Goal: Task Accomplishment & Management: Use online tool/utility

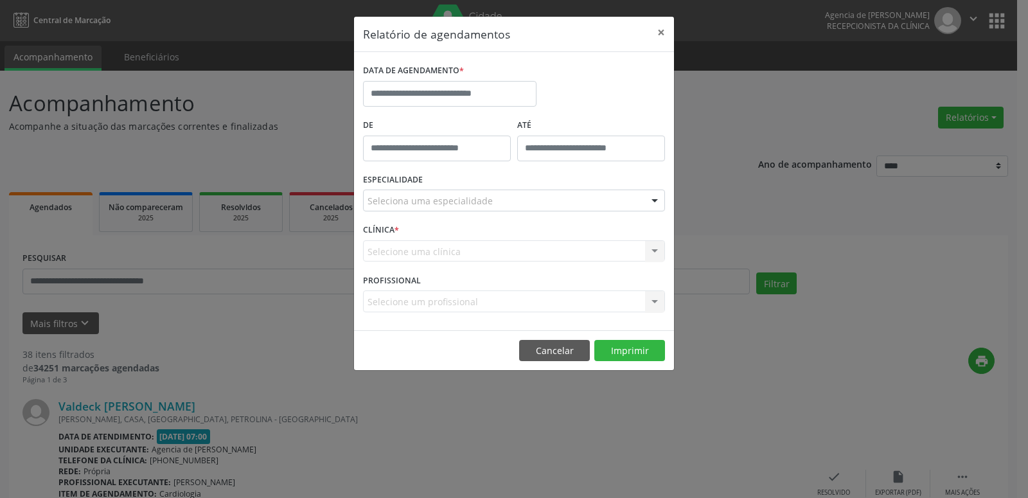
select select "*"
click at [451, 88] on input "text" at bounding box center [449, 94] width 173 height 26
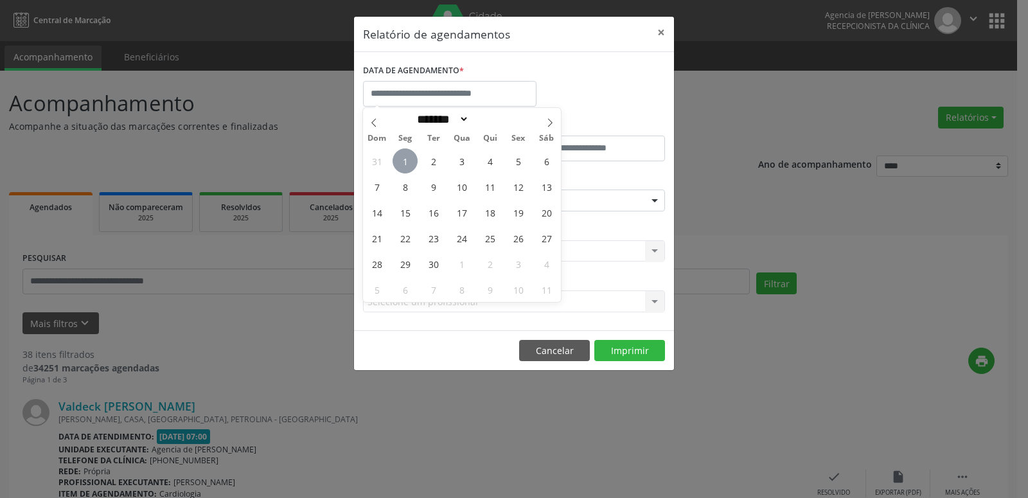
click at [411, 163] on span "1" at bounding box center [405, 160] width 25 height 25
type input "**********"
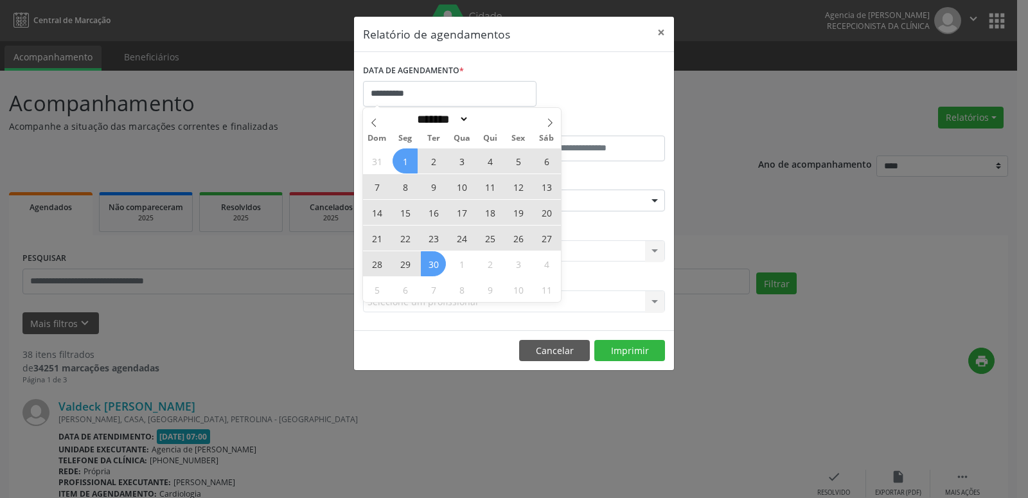
click at [429, 267] on span "30" at bounding box center [433, 263] width 25 height 25
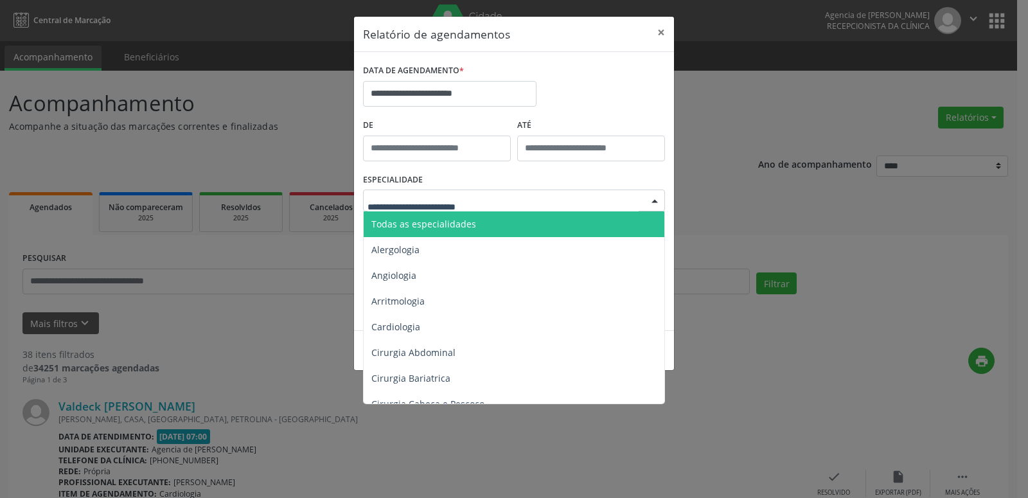
click at [648, 199] on div at bounding box center [654, 201] width 19 height 22
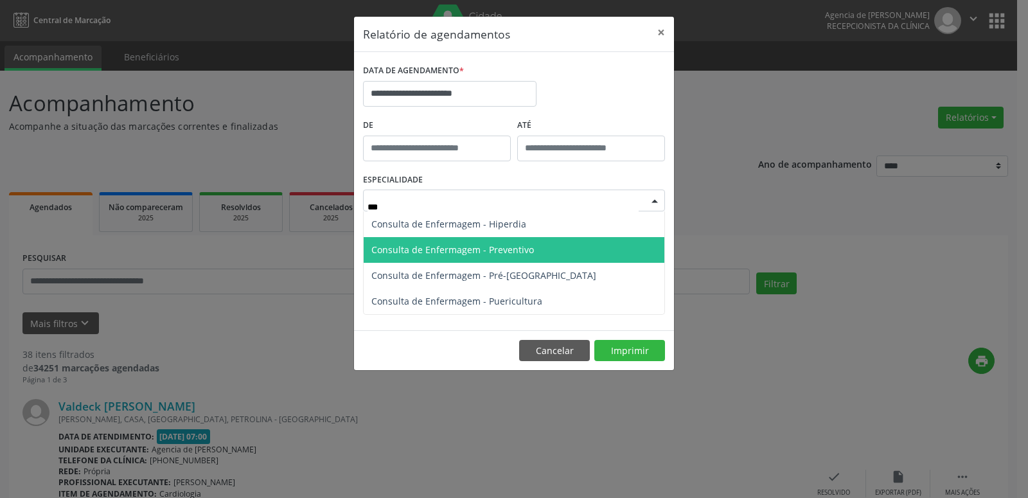
click at [610, 247] on span "Consulta de Enfermagem - Preventivo" at bounding box center [514, 250] width 301 height 26
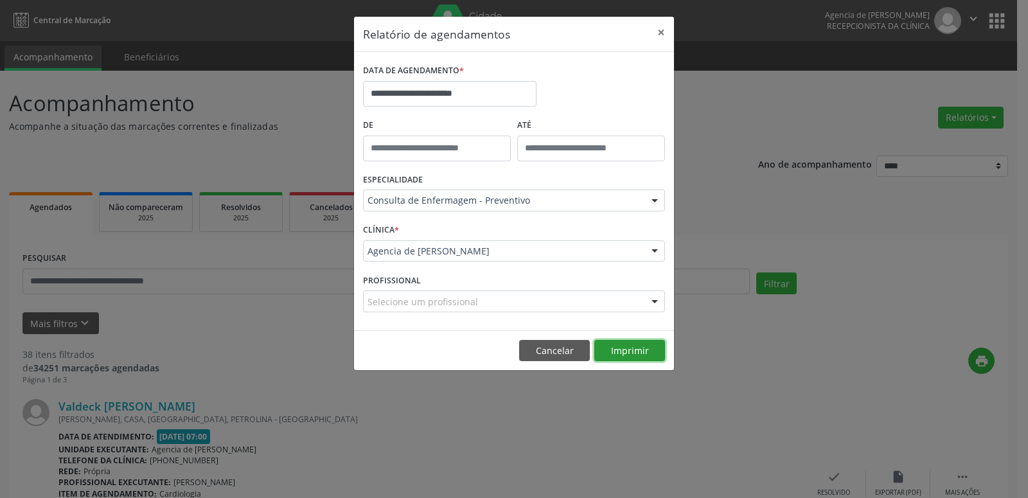
click at [615, 346] on button "Imprimir" at bounding box center [629, 351] width 71 height 22
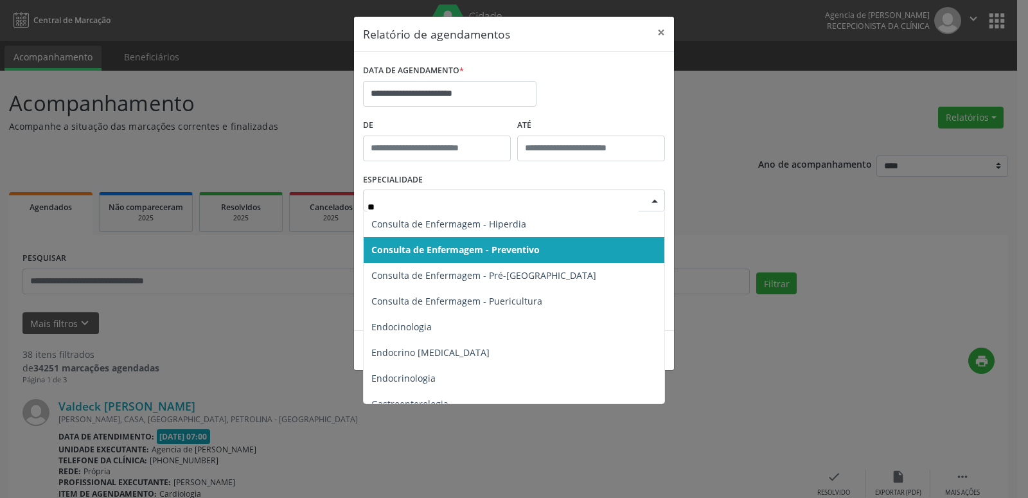
type input "***"
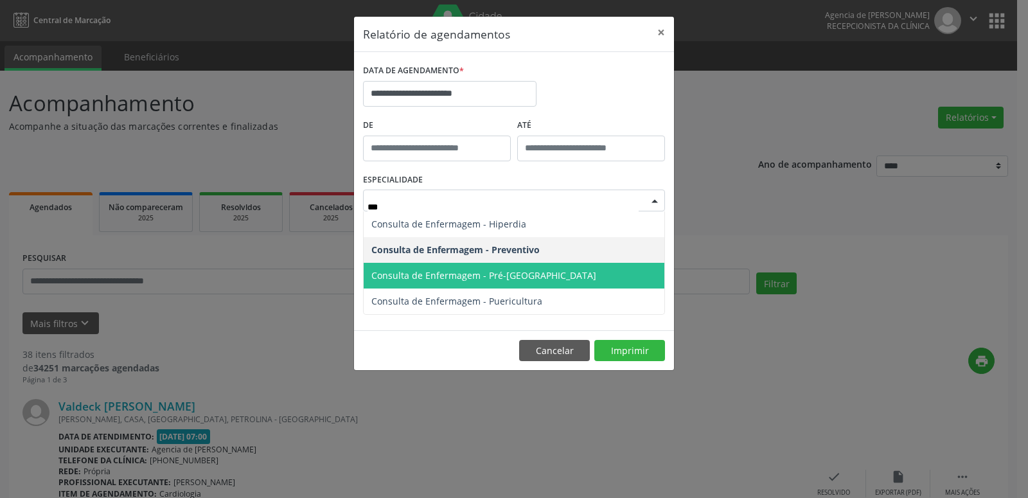
click at [565, 279] on span "Consulta de Enfermagem - Pré-Natal" at bounding box center [514, 276] width 301 height 26
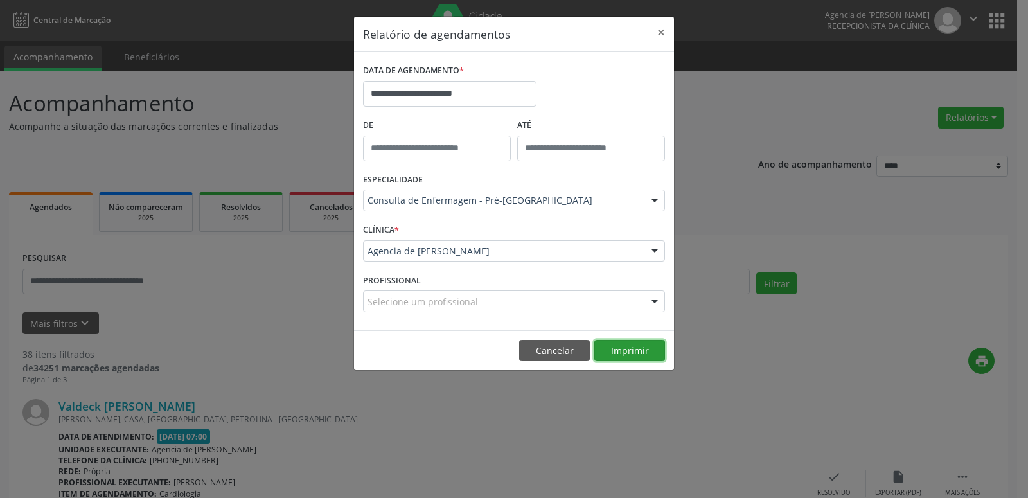
click at [623, 353] on button "Imprimir" at bounding box center [629, 351] width 71 height 22
